Goal: Check status

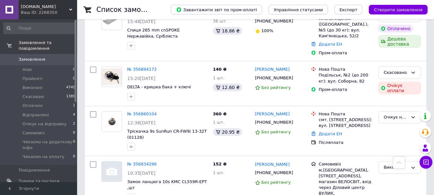
scroll to position [225, 0]
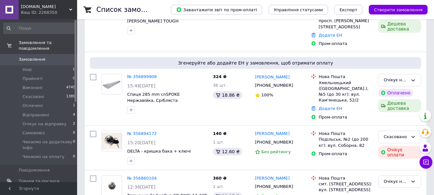
scroll to position [0, 0]
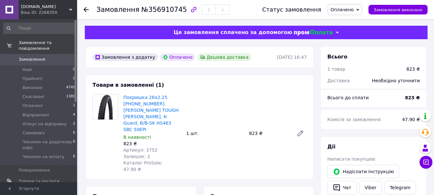
click at [346, 7] on span "Оплачено" at bounding box center [341, 9] width 23 height 5
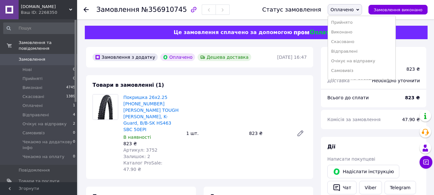
click at [346, 6] on span "Оплачено" at bounding box center [344, 9] width 34 height 11
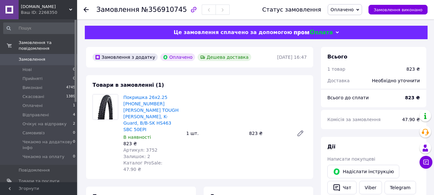
scroll to position [32, 0]
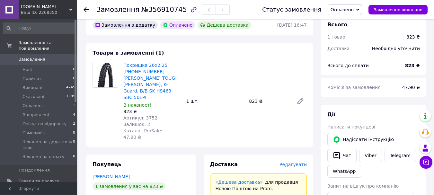
click at [353, 9] on span "Оплачено" at bounding box center [341, 9] width 23 height 5
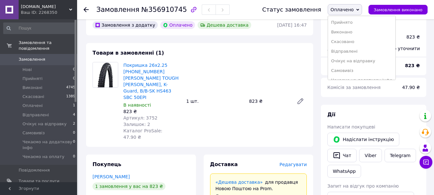
click at [353, 62] on li "Очікує на відправку" at bounding box center [361, 61] width 67 height 10
